Goal: Information Seeking & Learning: Learn about a topic

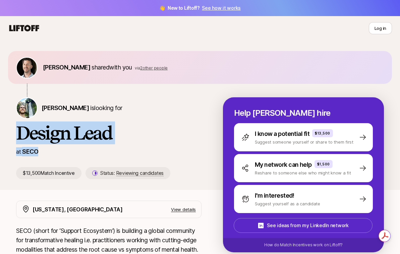
drag, startPoint x: 39, startPoint y: 152, endPoint x: 14, endPoint y: 134, distance: 30.9
click at [14, 134] on div "Josh Silverman shared with you via 2 other people Carter Cleveland is looking f…" at bounding box center [200, 120] width 400 height 139
copy div "Design Lead at SECO"
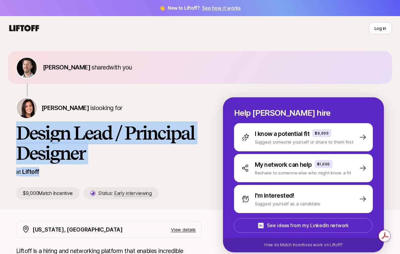
drag, startPoint x: 43, startPoint y: 171, endPoint x: 10, endPoint y: 134, distance: 49.6
click at [10, 134] on div "[PERSON_NAME] shared with you [PERSON_NAME] is looking for Design Lead / Princi…" at bounding box center [200, 130] width 400 height 159
copy div "Design Lead / Principal Designer at Liftoff"
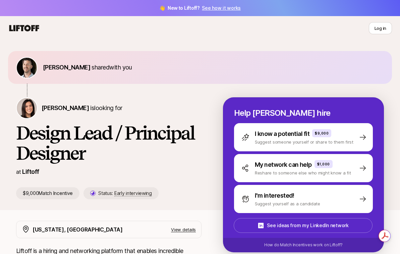
click at [56, 173] on div "at Liftoff" at bounding box center [108, 171] width 185 height 9
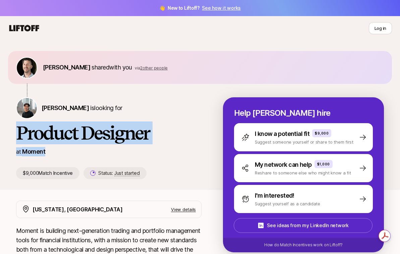
drag, startPoint x: 48, startPoint y: 153, endPoint x: 16, endPoint y: 132, distance: 38.4
click at [16, 132] on div "[PERSON_NAME] shared with you via 2 other people [PERSON_NAME] is looking for P…" at bounding box center [200, 120] width 400 height 139
copy div "Product Designer at Moment"
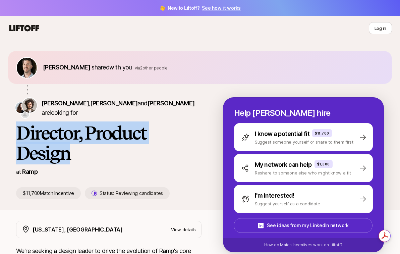
drag, startPoint x: 73, startPoint y: 154, endPoint x: 9, endPoint y: 138, distance: 66.0
click at [9, 138] on div "Josh Silverman shared with you via 2 other people Diego Zaks , Monica Althoff a…" at bounding box center [200, 130] width 400 height 159
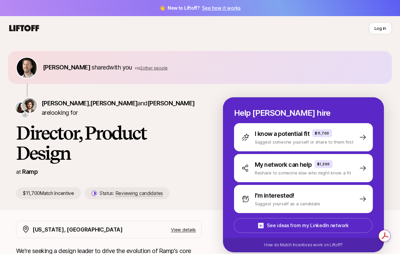
click at [40, 170] on div "at Ramp" at bounding box center [108, 171] width 185 height 9
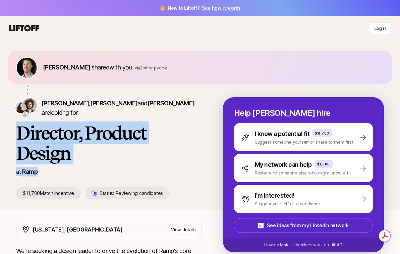
drag, startPoint x: 41, startPoint y: 173, endPoint x: 14, endPoint y: 136, distance: 45.4
click at [14, 136] on div "Josh Silverman shared with you via 2 other people Diego Zaks , Monica Althoff a…" at bounding box center [200, 130] width 400 height 159
copy div "Director, Product Design at Ramp"
